Goal: Information Seeking & Learning: Check status

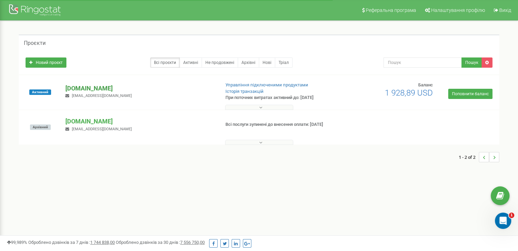
click at [75, 89] on p "[DOMAIN_NAME]" at bounding box center [139, 88] width 149 height 9
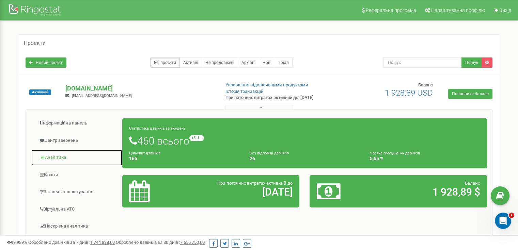
click at [67, 159] on link "Аналiтика" at bounding box center [77, 158] width 92 height 17
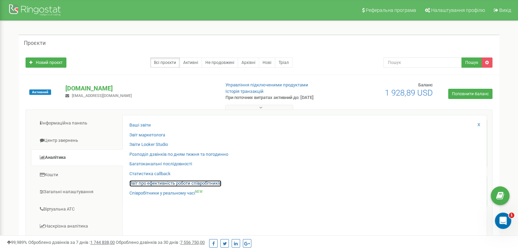
click at [187, 185] on link "Звіт про ефективність роботи співробітників" at bounding box center [175, 184] width 92 height 6
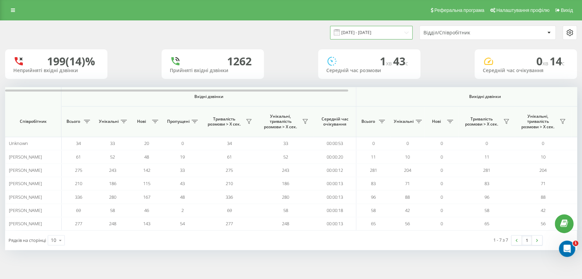
click at [406, 33] on input "20.07.2025 - 20.08.2025" at bounding box center [371, 32] width 82 height 13
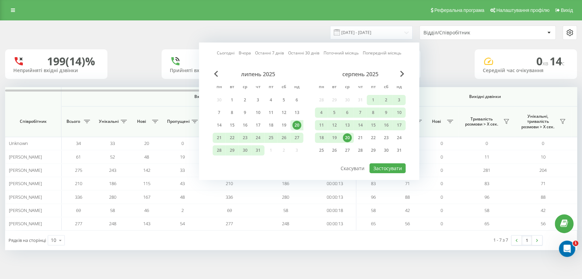
click at [346, 134] on div "20" at bounding box center [347, 138] width 9 height 9
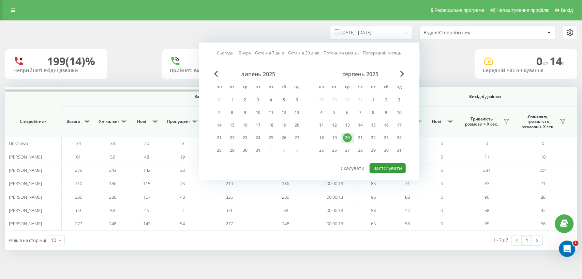
click at [389, 166] on button "Застосувати" at bounding box center [387, 169] width 36 height 10
type input "20.08.2025 - 20.08.2025"
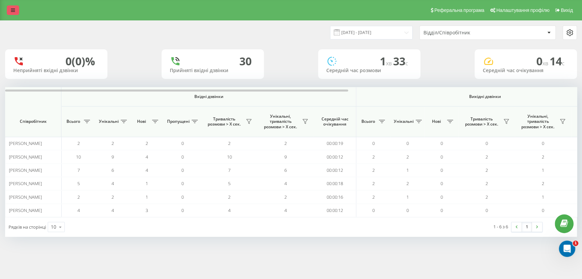
click at [12, 12] on icon at bounding box center [13, 10] width 4 height 5
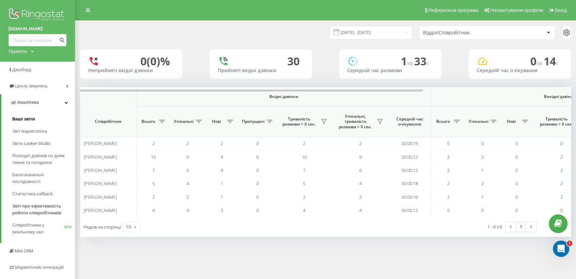
click at [31, 117] on span "Ваші звіти" at bounding box center [23, 119] width 23 height 7
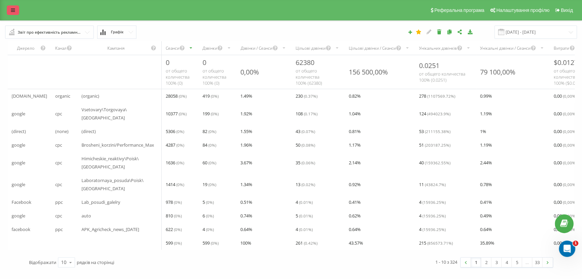
click at [7, 9] on link at bounding box center [13, 10] width 12 height 10
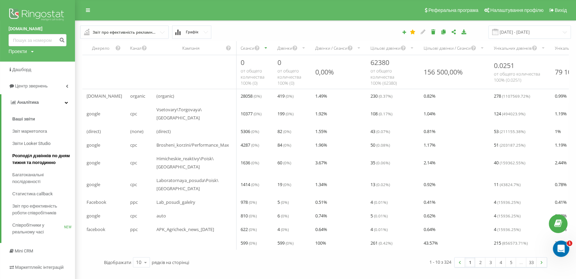
click at [35, 163] on span "Розподіл дзвінків по дням тижня та погодинно" at bounding box center [41, 160] width 59 height 14
click at [30, 90] on span "Центр звернень" at bounding box center [29, 86] width 41 height 7
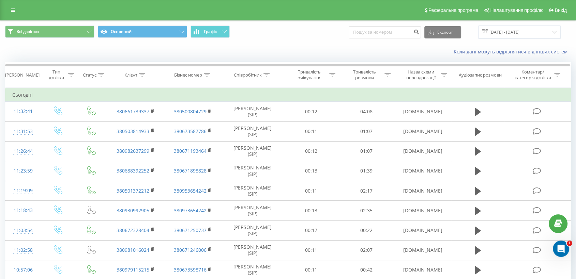
click at [391, 31] on input at bounding box center [385, 32] width 72 height 12
type input "0683555201"
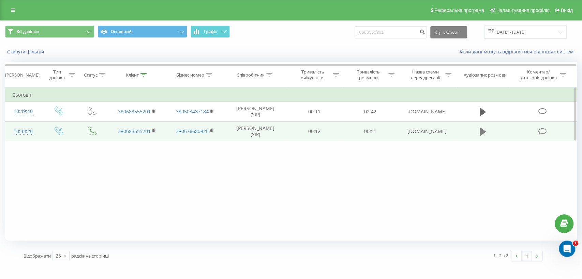
click at [477, 135] on button at bounding box center [482, 132] width 10 height 10
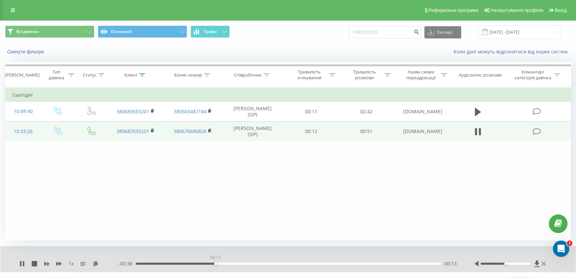
click at [215, 263] on div "00:13" at bounding box center [288, 264] width 305 height 2
click at [325, 263] on div "00:16" at bounding box center [288, 264] width 305 height 2
click at [351, 265] on div "- 00:19 00:32 00:32" at bounding box center [287, 264] width 339 height 7
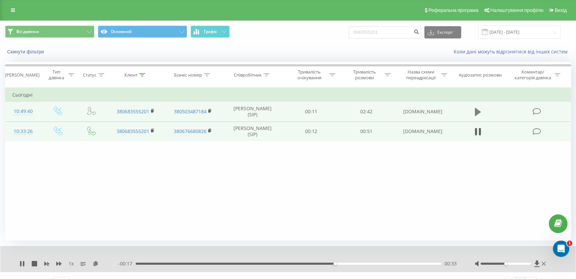
click at [478, 112] on icon at bounding box center [478, 112] width 6 height 8
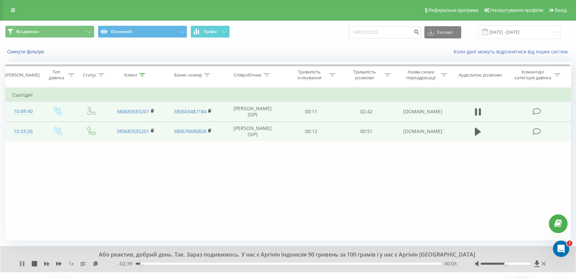
click at [20, 265] on icon at bounding box center [21, 263] width 5 height 5
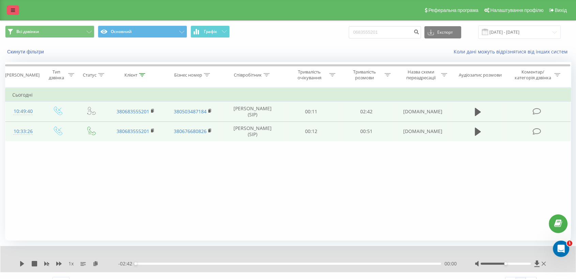
click at [12, 14] on link at bounding box center [13, 10] width 12 height 10
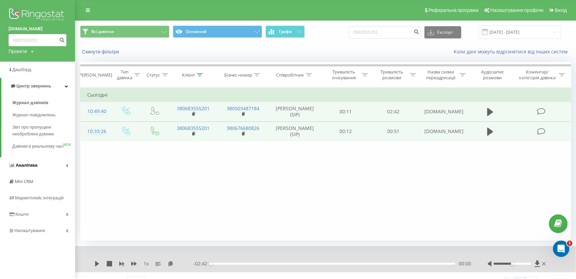
click at [47, 170] on link "Аналiтика" at bounding box center [37, 165] width 75 height 16
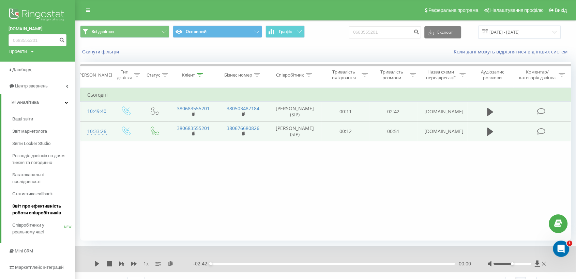
click at [49, 205] on span "Звіт про ефективність роботи співробітників" at bounding box center [41, 210] width 59 height 14
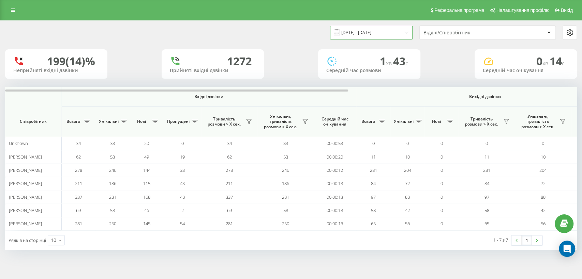
click at [398, 32] on input "20.07.2025 - 20.08.2025" at bounding box center [371, 32] width 82 height 13
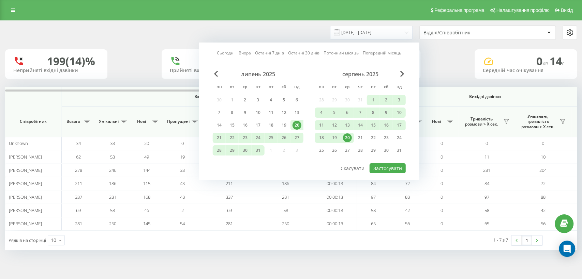
click at [346, 136] on div "20" at bounding box center [347, 138] width 9 height 9
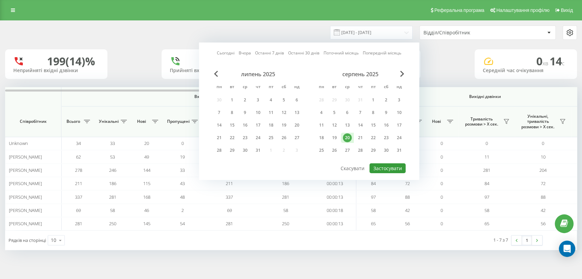
click at [386, 167] on button "Застосувати" at bounding box center [387, 169] width 36 height 10
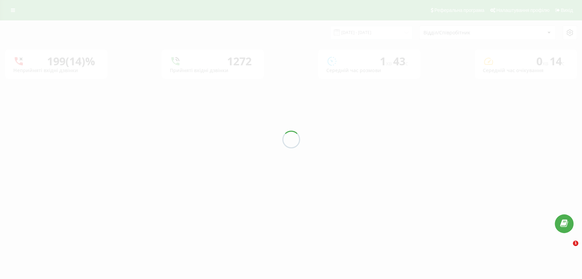
type input "[DATE] - [DATE]"
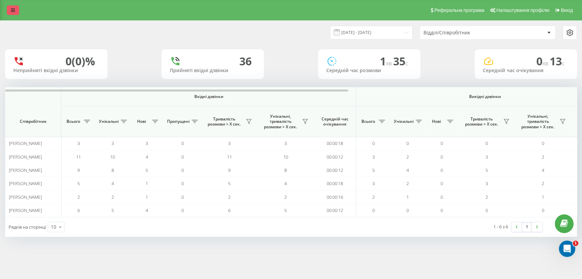
click at [11, 11] on link at bounding box center [13, 10] width 12 height 10
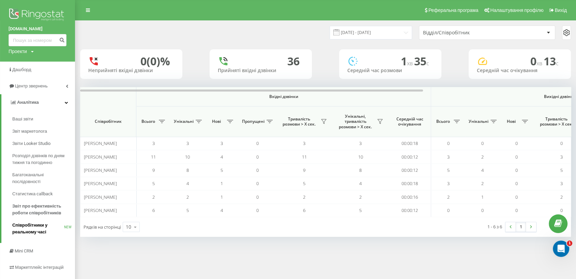
click at [49, 229] on span "Співробітники у реальному часі" at bounding box center [38, 229] width 52 height 14
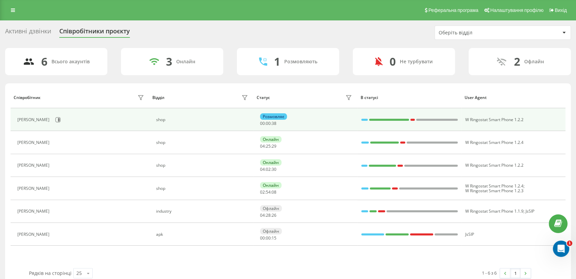
click at [316, 121] on div "Розмовляє 00 : 00 : 38" at bounding box center [306, 119] width 93 height 13
click at [272, 122] on span "48" at bounding box center [274, 124] width 5 height 6
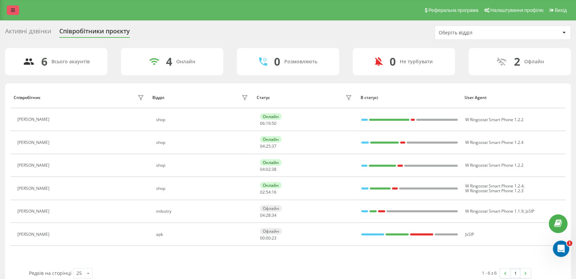
click at [16, 10] on link at bounding box center [13, 10] width 12 height 10
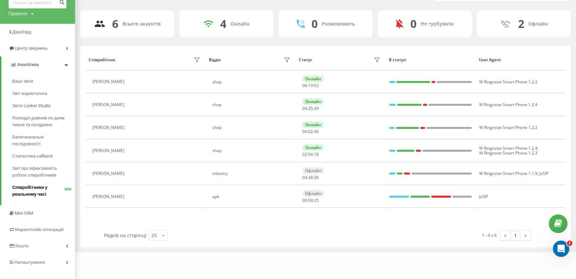
scroll to position [47, 0]
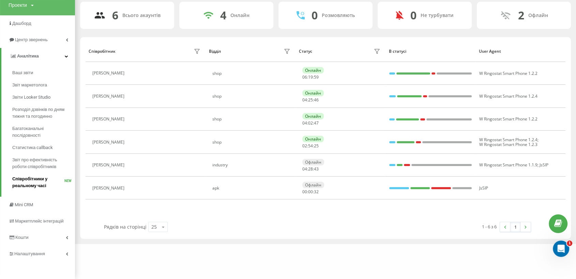
click at [47, 185] on span "Співробітники у реальному часі" at bounding box center [38, 183] width 52 height 14
